Goal: Task Accomplishment & Management: Use online tool/utility

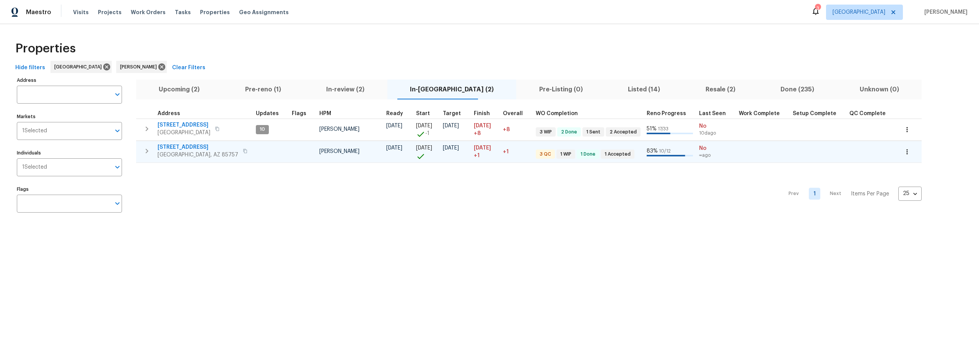
click at [185, 147] on span "7501 W Teton Rd" at bounding box center [197, 147] width 81 height 8
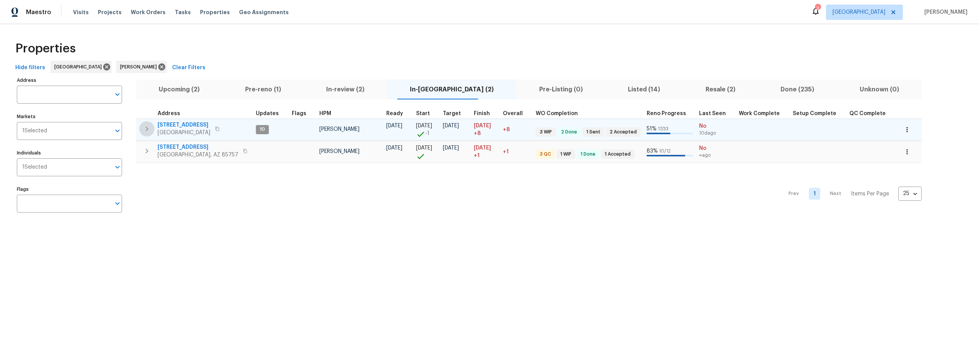
drag, startPoint x: 146, startPoint y: 130, endPoint x: 192, endPoint y: 137, distance: 46.8
click at [146, 130] on icon "button" at bounding box center [147, 129] width 3 height 5
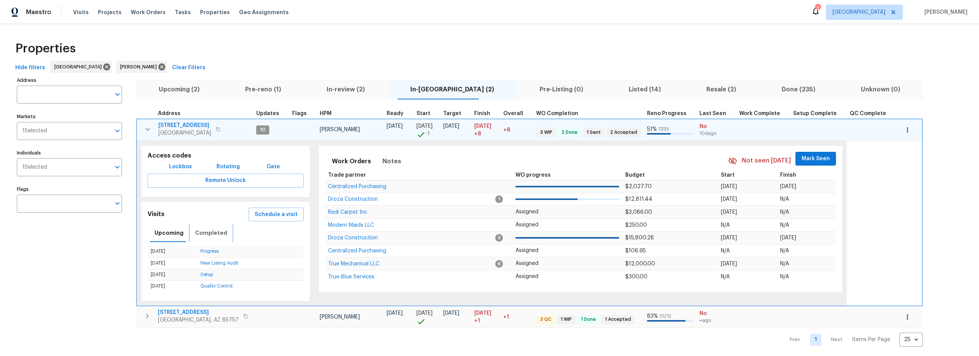
click at [208, 232] on span "Completed" at bounding box center [211, 233] width 32 height 10
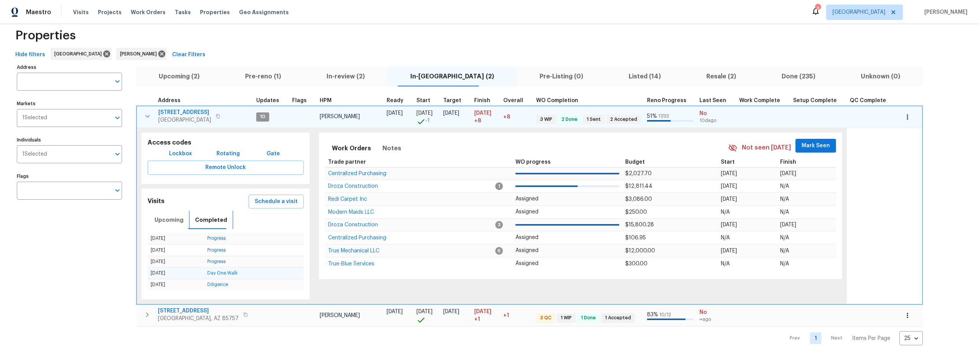
scroll to position [20, 0]
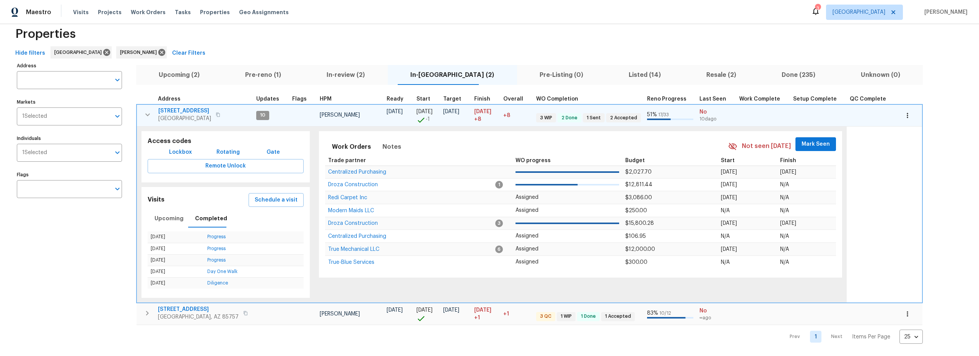
click at [179, 107] on span "1917 W Saxony Rd" at bounding box center [184, 111] width 53 height 8
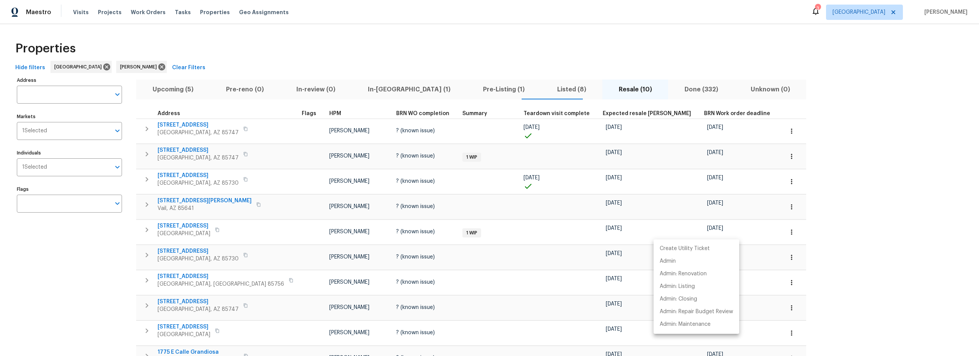
scroll to position [52, 0]
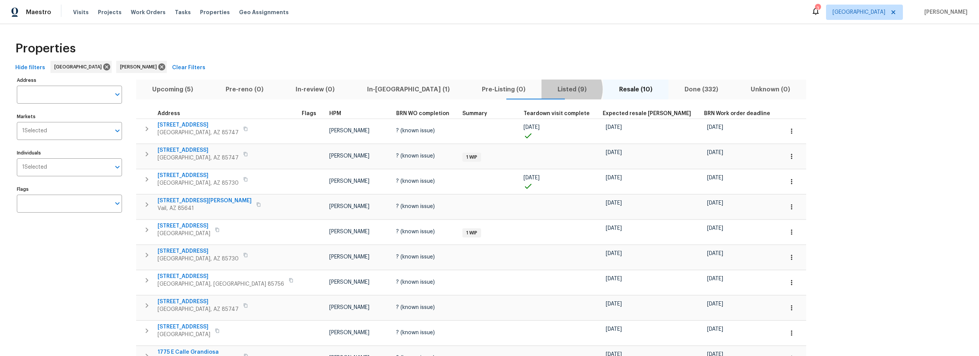
click at [546, 89] on span "Listed (9)" at bounding box center [572, 89] width 52 height 11
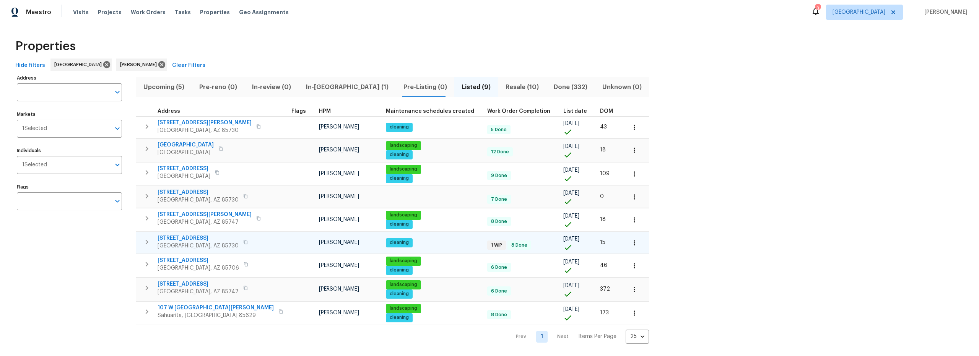
scroll to position [8, 0]
click at [630, 193] on icon "button" at bounding box center [634, 197] width 8 height 8
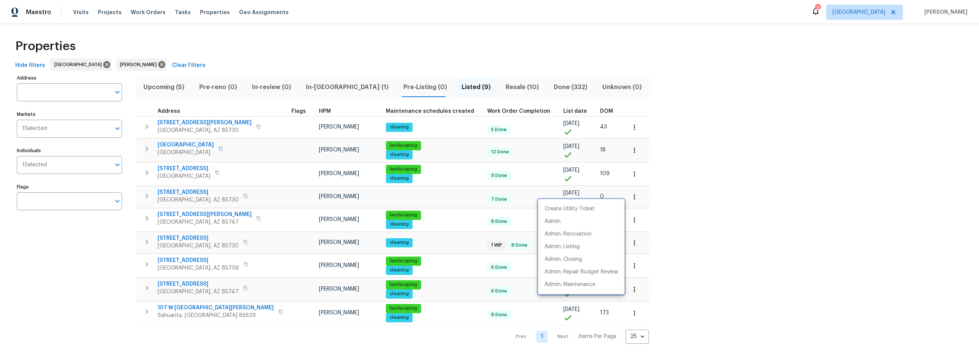
drag, startPoint x: 139, startPoint y: 189, endPoint x: 144, endPoint y: 190, distance: 4.6
click at [141, 190] on div at bounding box center [489, 178] width 979 height 356
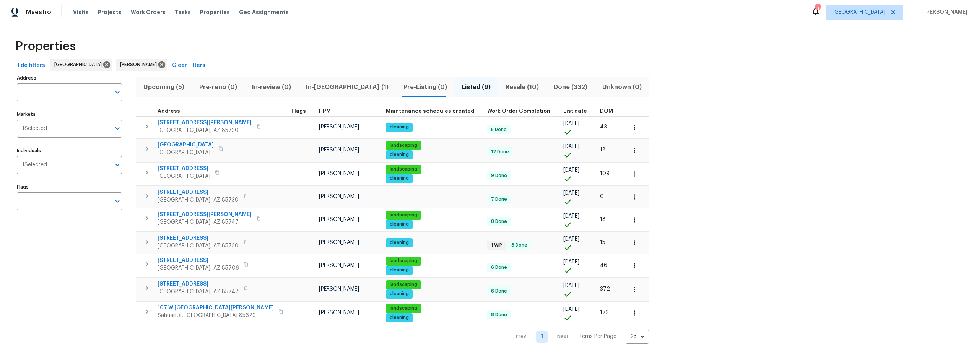
click at [148, 190] on div "Create Utility Ticket Admin Admin: Renovation Admin: Listing Admin: Closing Adm…" at bounding box center [489, 178] width 979 height 356
drag, startPoint x: 148, startPoint y: 191, endPoint x: 166, endPoint y: 192, distance: 18.0
click at [148, 192] on icon "button" at bounding box center [146, 196] width 9 height 9
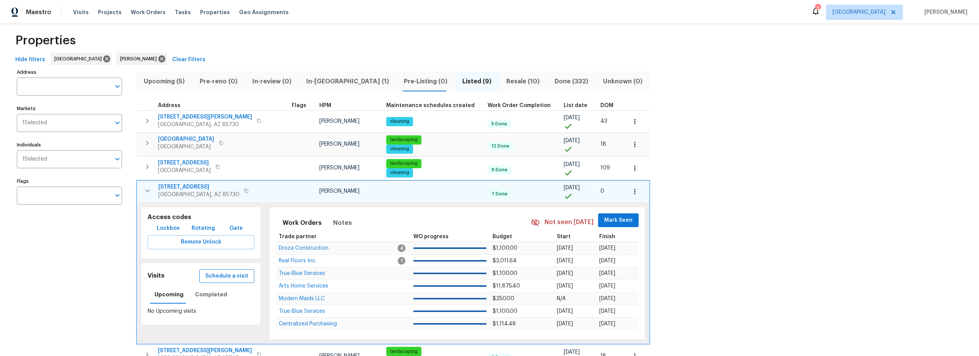
click at [217, 276] on span "Schedule a visit" at bounding box center [226, 276] width 43 height 10
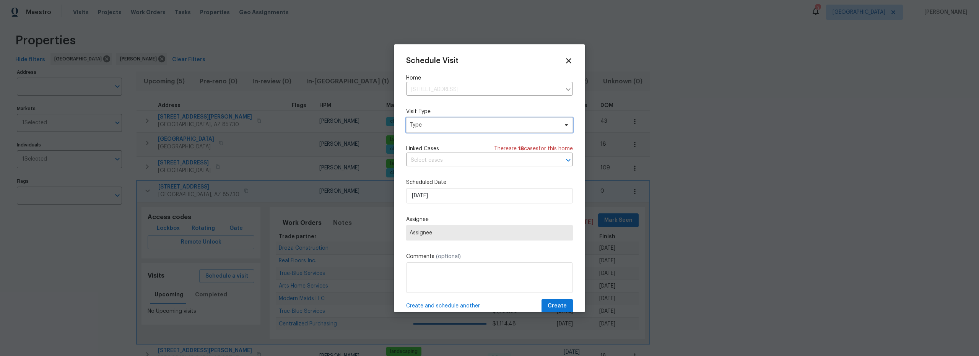
click at [450, 129] on span "Type" at bounding box center [489, 124] width 167 height 15
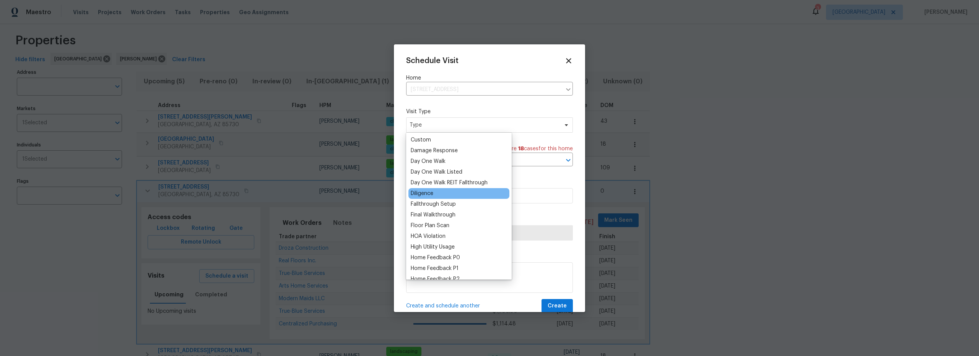
scroll to position [109, 0]
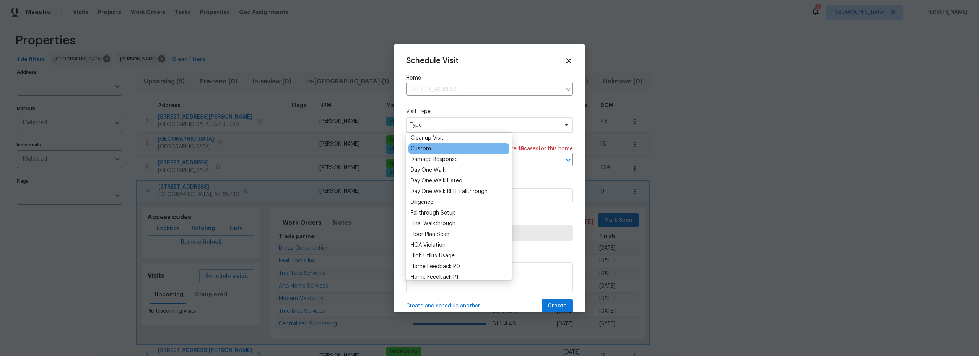
click at [425, 149] on div "Custom" at bounding box center [421, 149] width 20 height 8
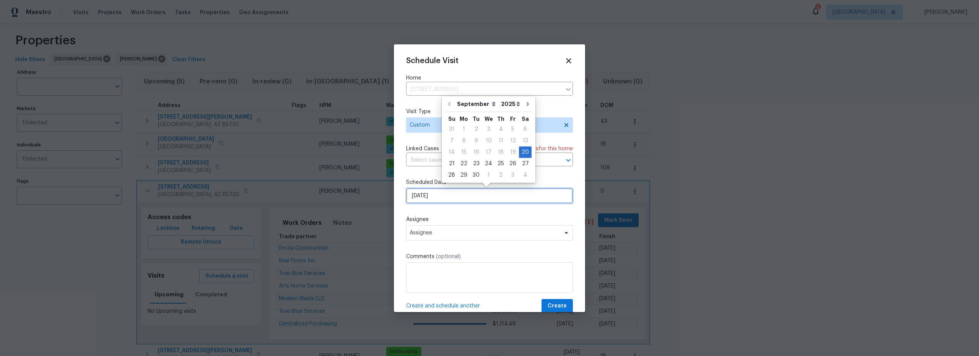
click at [447, 190] on input "9/20/2025" at bounding box center [489, 195] width 167 height 15
click at [462, 166] on div "22" at bounding box center [464, 163] width 12 height 11
type input "9/22/2025"
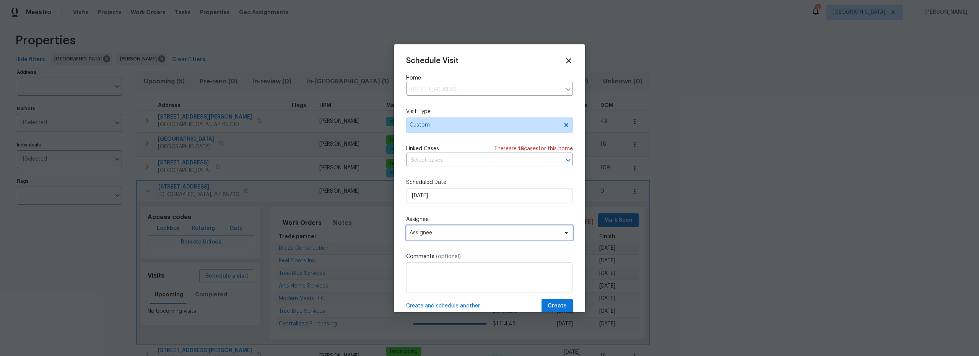
click at [450, 235] on span "Assignee" at bounding box center [484, 233] width 150 height 6
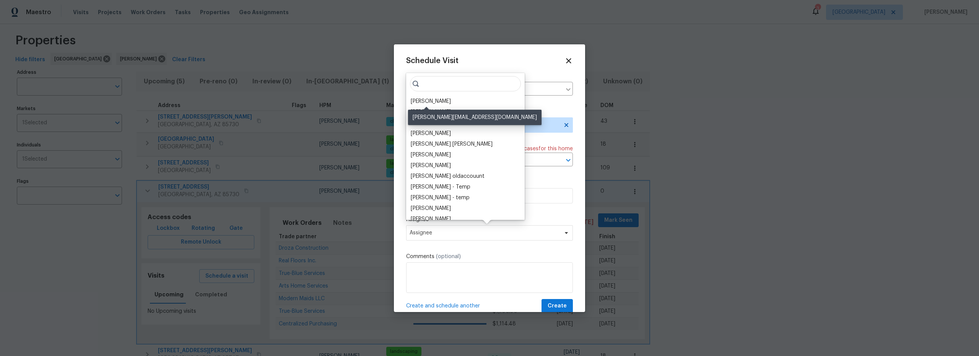
drag, startPoint x: 429, startPoint y: 104, endPoint x: 433, endPoint y: 117, distance: 14.0
click at [429, 104] on div "[PERSON_NAME]" at bounding box center [431, 101] width 40 height 8
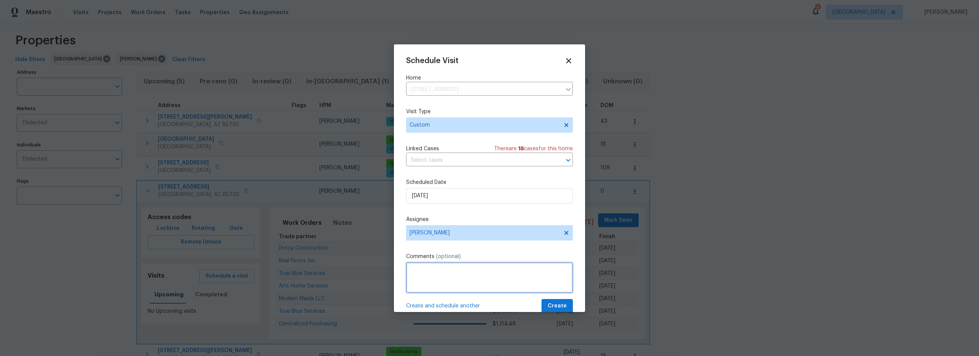
click at [459, 276] on textarea at bounding box center [489, 277] width 167 height 31
type textarea "check on flooring crew carpet seam fix"
click at [548, 307] on span "Create" at bounding box center [556, 306] width 19 height 10
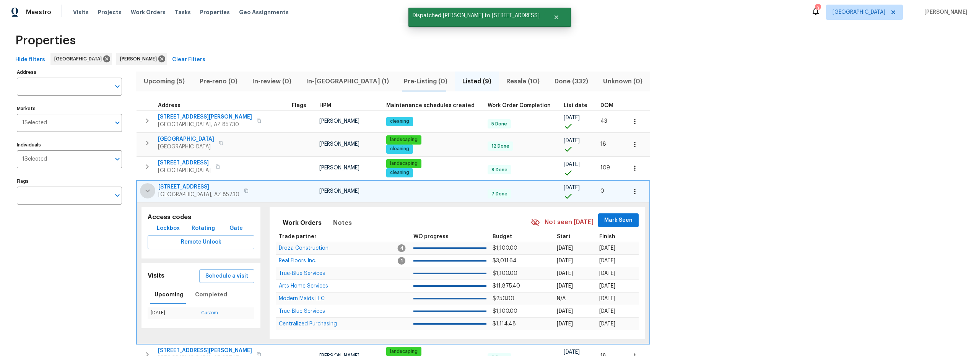
click at [149, 192] on icon "button" at bounding box center [147, 190] width 9 height 9
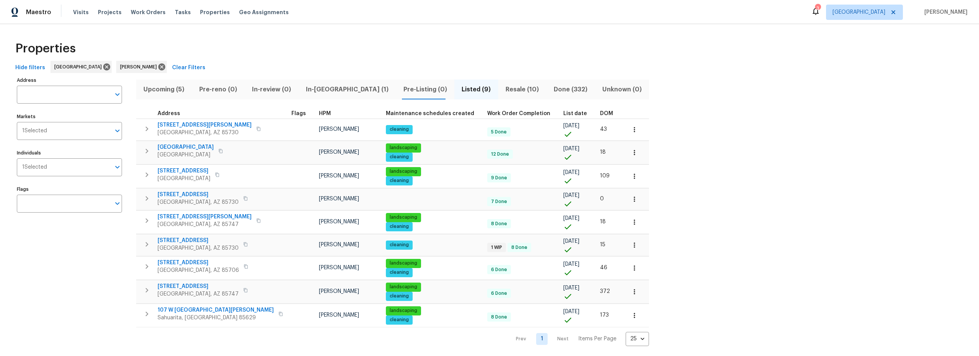
click at [170, 87] on span "Upcoming (5)" at bounding box center [164, 89] width 47 height 11
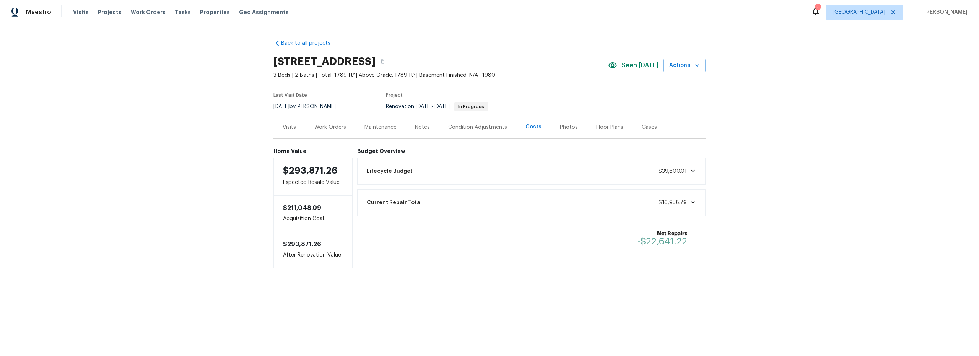
click at [320, 128] on div "Work Orders" at bounding box center [330, 127] width 32 height 8
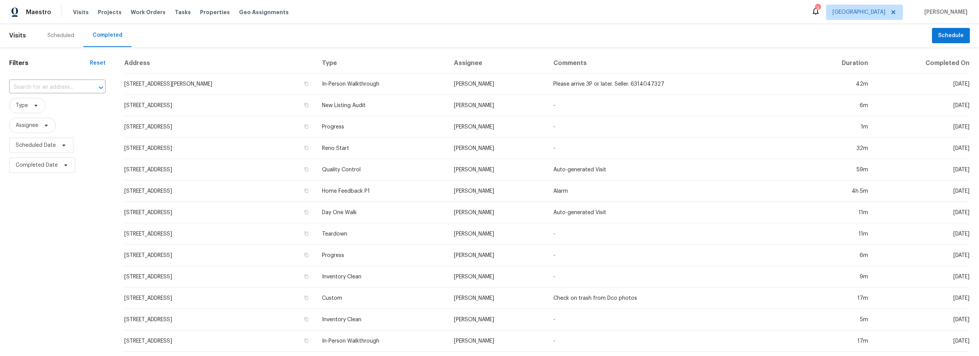
click at [64, 36] on div "Scheduled" at bounding box center [60, 36] width 27 height 8
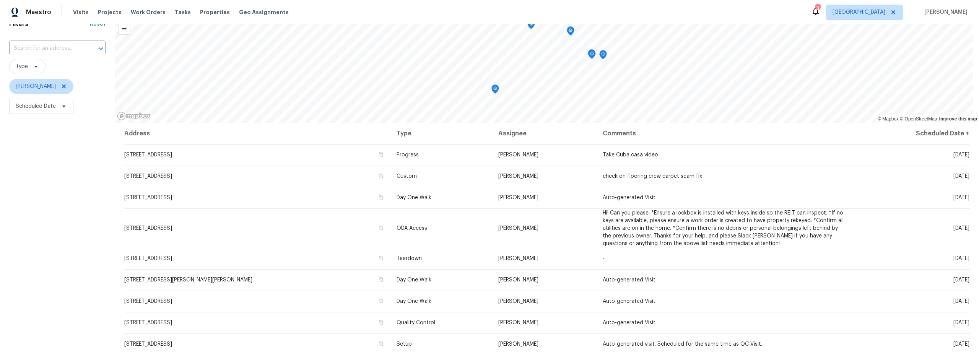
scroll to position [48, 0]
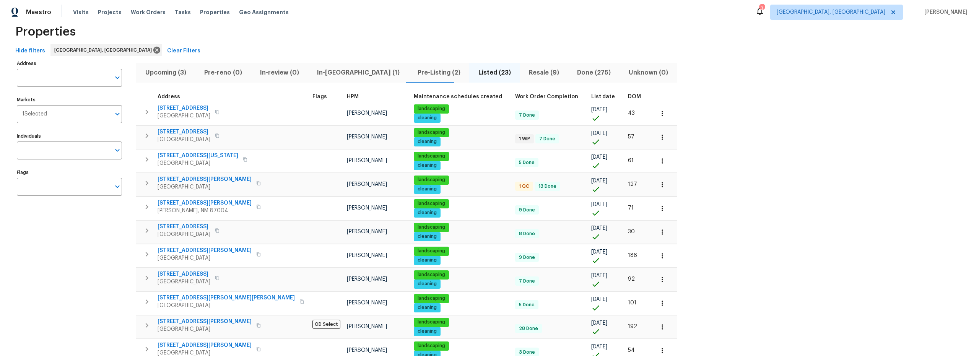
scroll to position [29, 0]
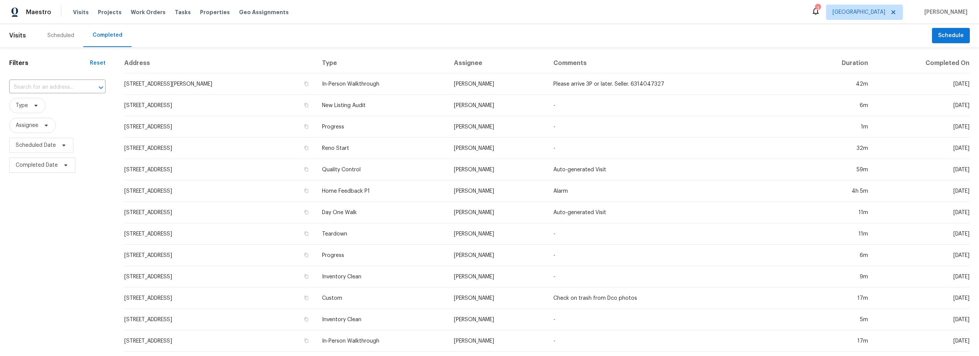
click at [62, 36] on div "Scheduled" at bounding box center [60, 36] width 27 height 8
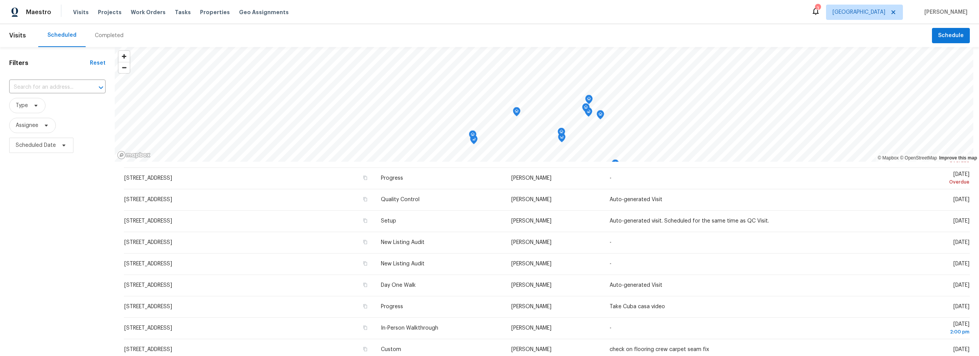
click at [109, 36] on div "Completed" at bounding box center [109, 36] width 29 height 8
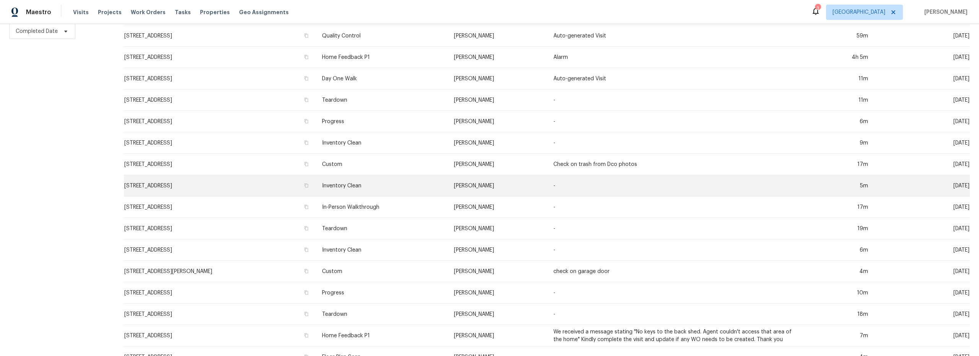
scroll to position [172, 0]
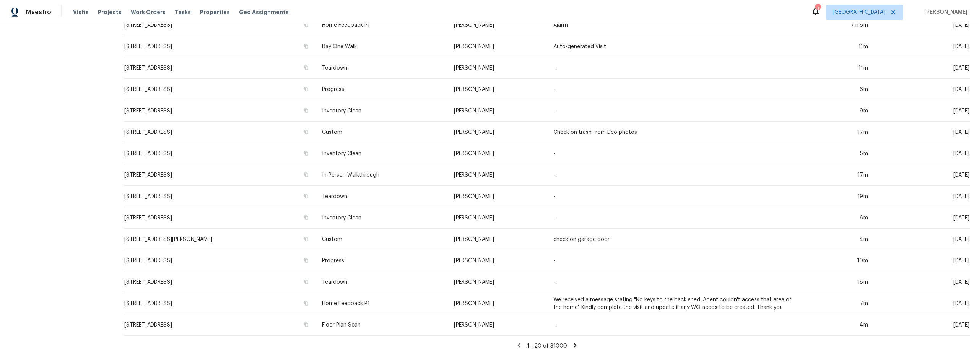
click at [573, 343] on icon at bounding box center [574, 345] width 3 height 4
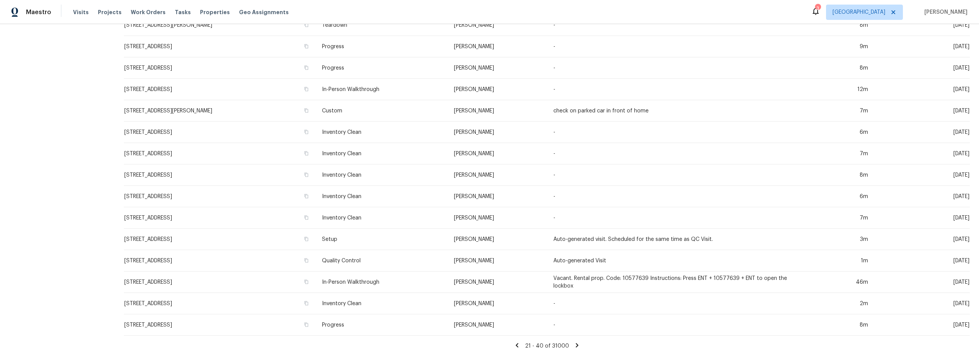
click at [518, 342] on icon at bounding box center [516, 345] width 7 height 7
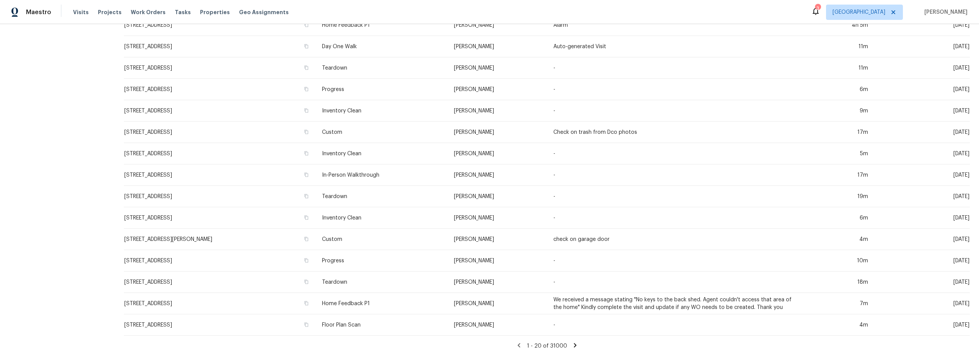
click at [571, 342] on icon at bounding box center [574, 345] width 7 height 7
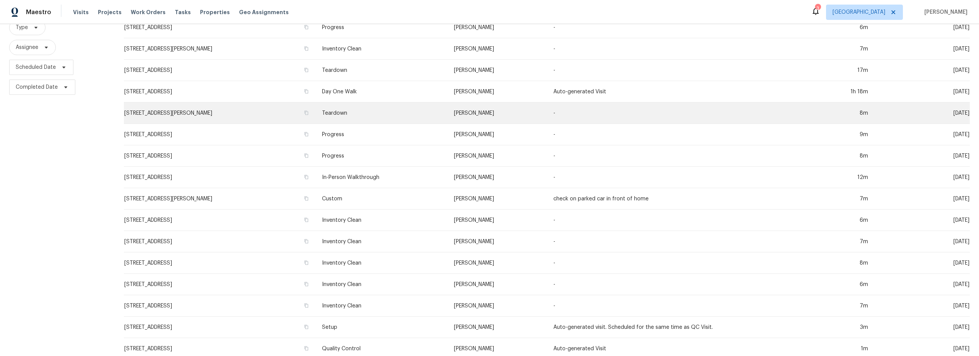
scroll to position [0, 0]
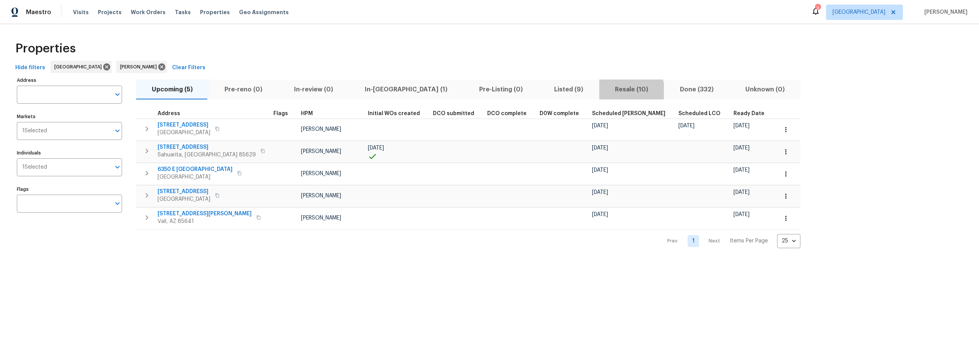
click at [604, 91] on span "Resale (10)" at bounding box center [632, 89] width 56 height 11
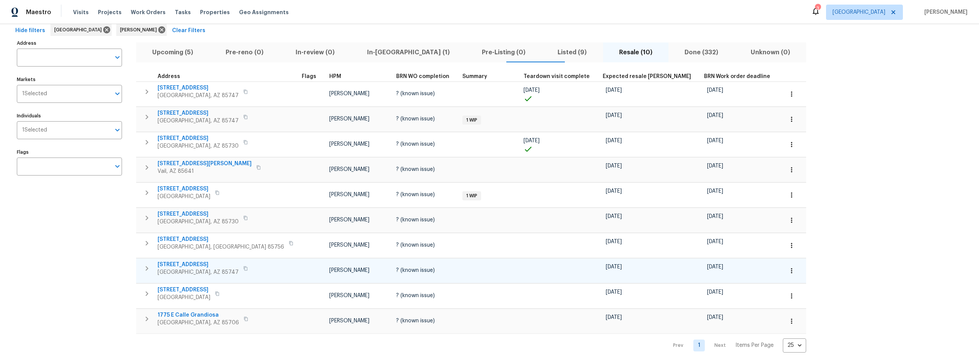
scroll to position [37, 0]
click at [546, 50] on span "Listed (9)" at bounding box center [572, 52] width 52 height 11
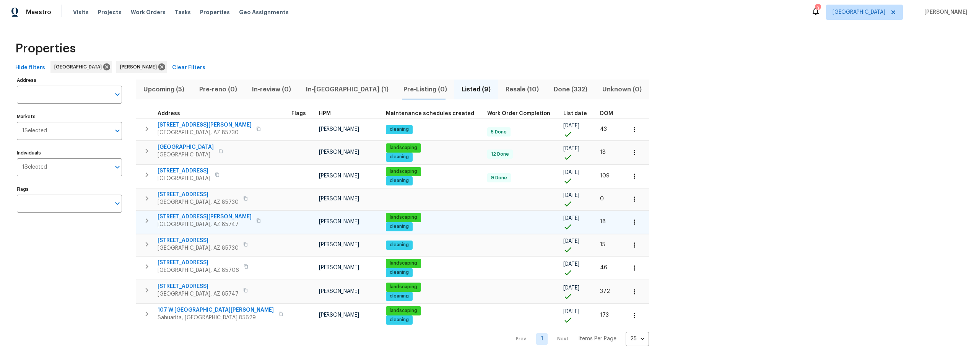
scroll to position [8, 0]
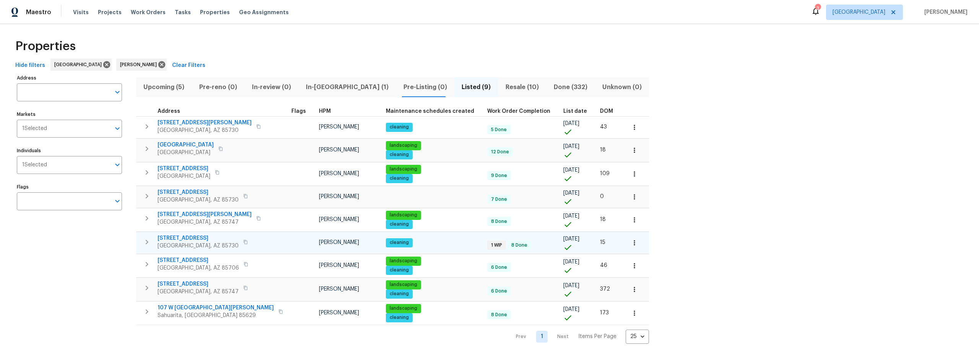
click at [211, 234] on span "[STREET_ADDRESS]" at bounding box center [197, 238] width 81 height 8
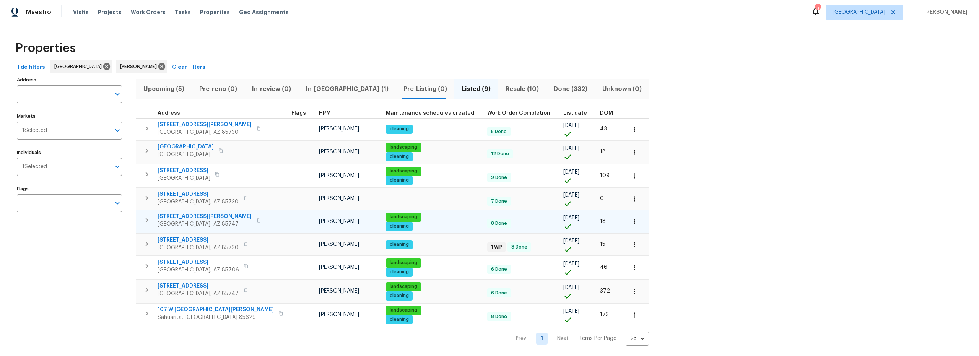
scroll to position [0, 0]
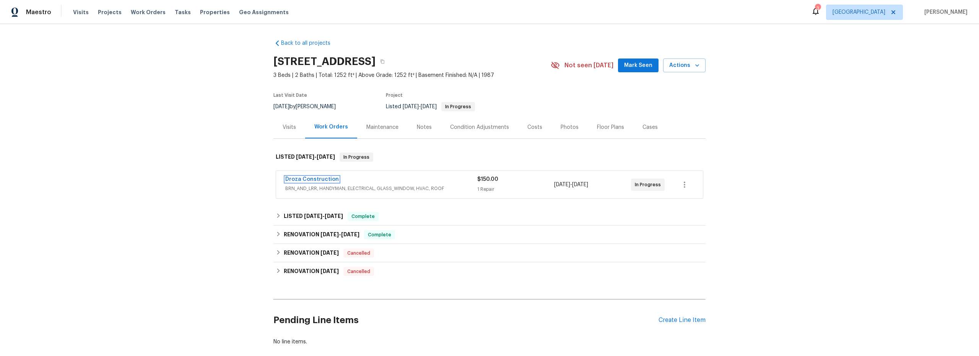
drag, startPoint x: 318, startPoint y: 177, endPoint x: 347, endPoint y: 181, distance: 30.1
click at [318, 177] on link "Droza Construction" at bounding box center [312, 179] width 54 height 5
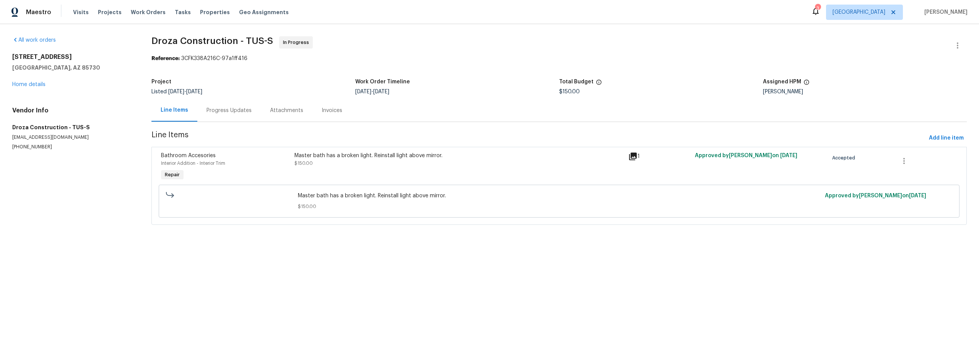
click at [230, 112] on div "Progress Updates" at bounding box center [228, 111] width 45 height 8
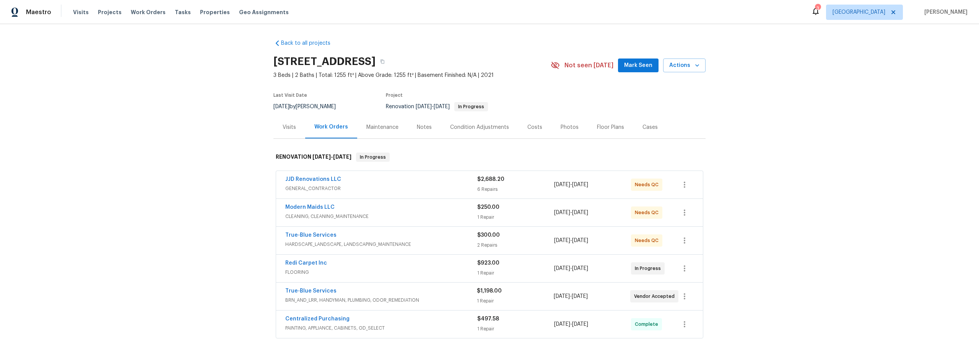
click at [277, 128] on div "Visits" at bounding box center [289, 127] width 32 height 23
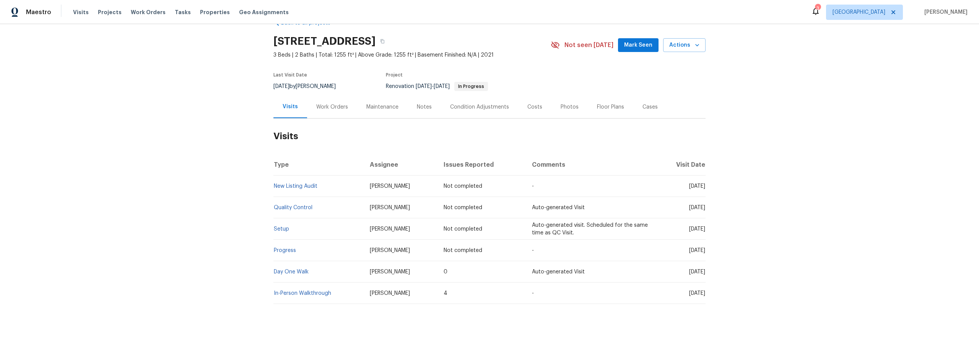
scroll to position [24, 0]
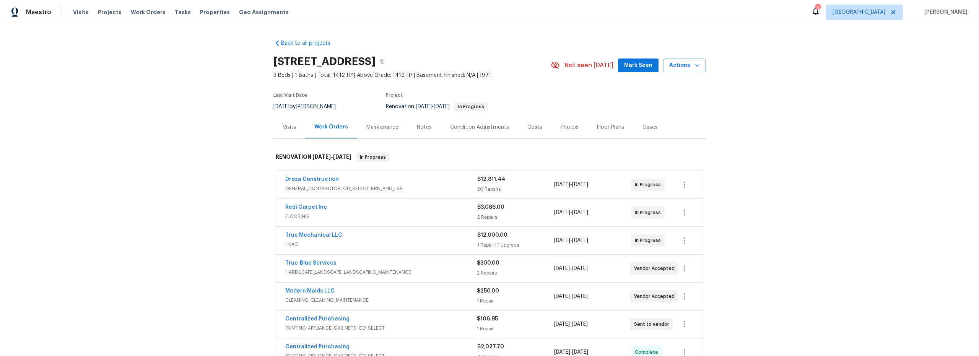
click at [286, 130] on div "Visits" at bounding box center [288, 127] width 13 height 8
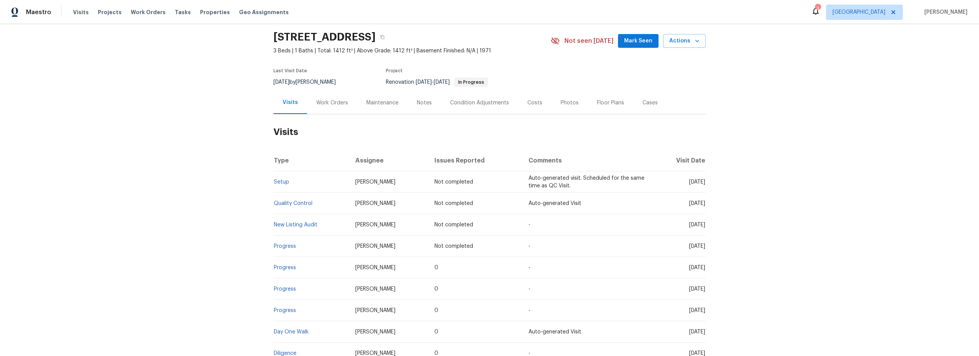
scroll to position [15, 0]
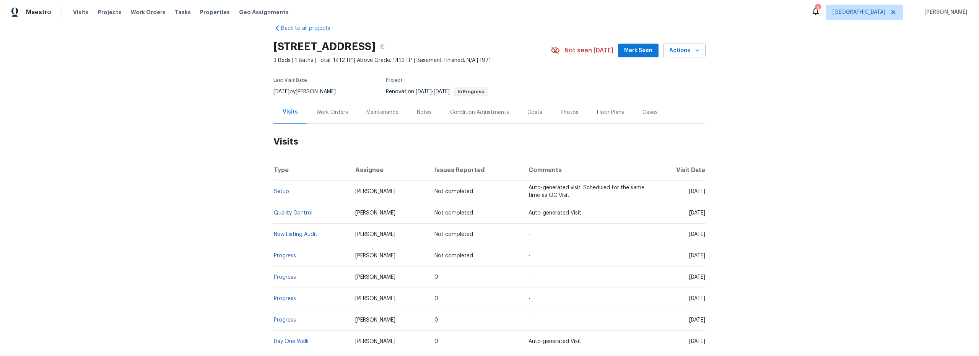
click at [421, 114] on div "Notes" at bounding box center [424, 113] width 15 height 8
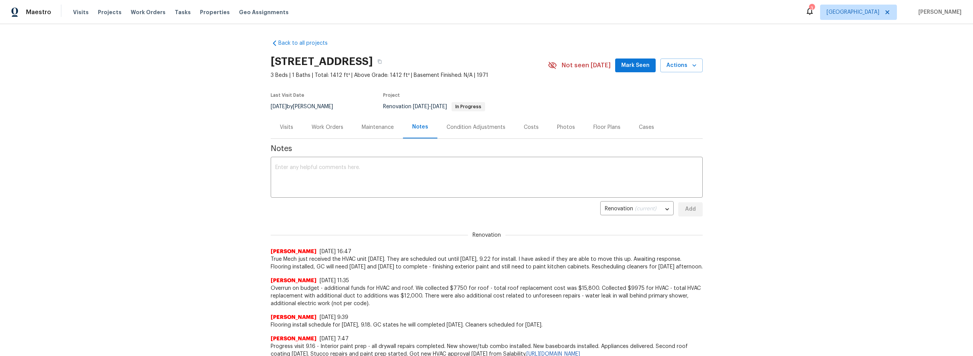
click at [284, 127] on div "Visits" at bounding box center [286, 127] width 13 height 8
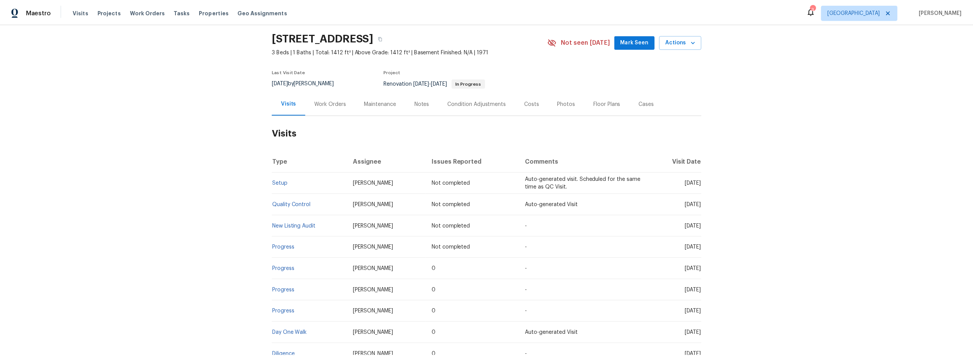
scroll to position [23, 0]
click at [331, 103] on div "Work Orders" at bounding box center [332, 105] width 32 height 8
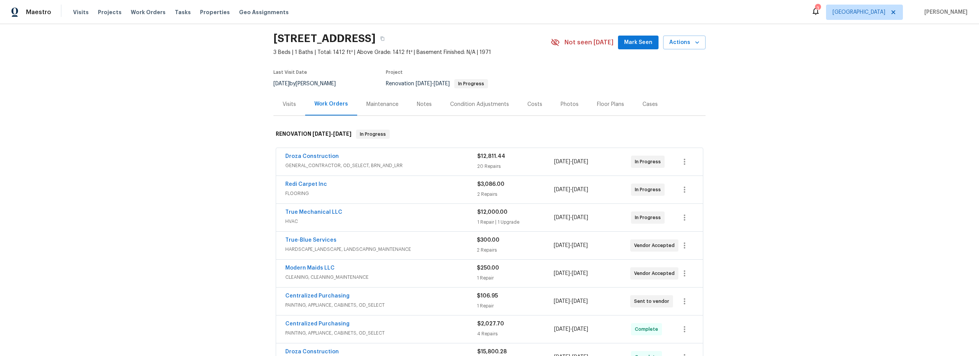
click at [417, 105] on div "Notes" at bounding box center [424, 105] width 15 height 8
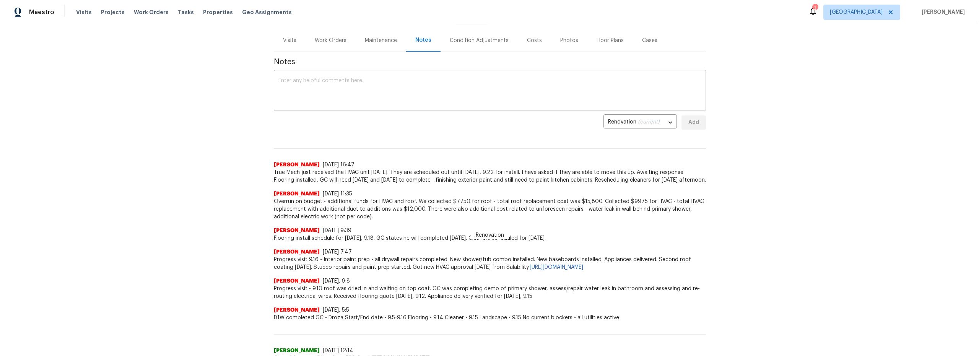
scroll to position [42, 0]
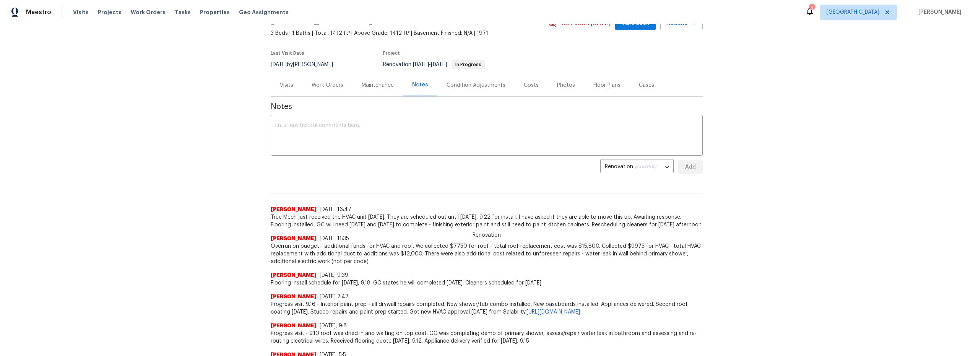
click at [331, 85] on div "Work Orders" at bounding box center [328, 85] width 32 height 8
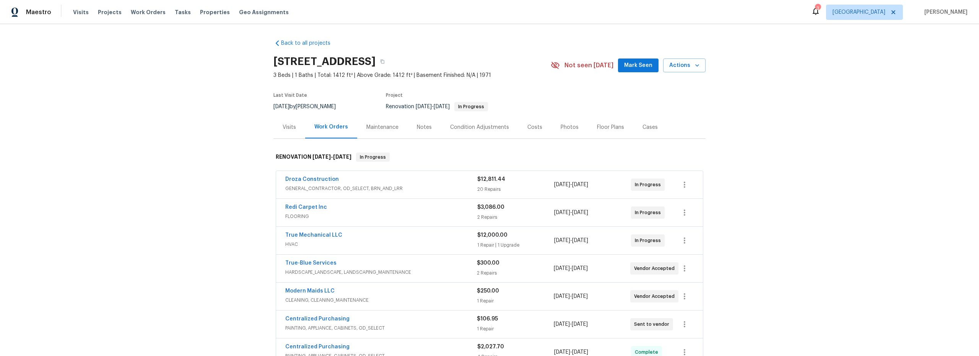
click at [530, 130] on div "Costs" at bounding box center [534, 127] width 15 height 8
